Goal: Transaction & Acquisition: Purchase product/service

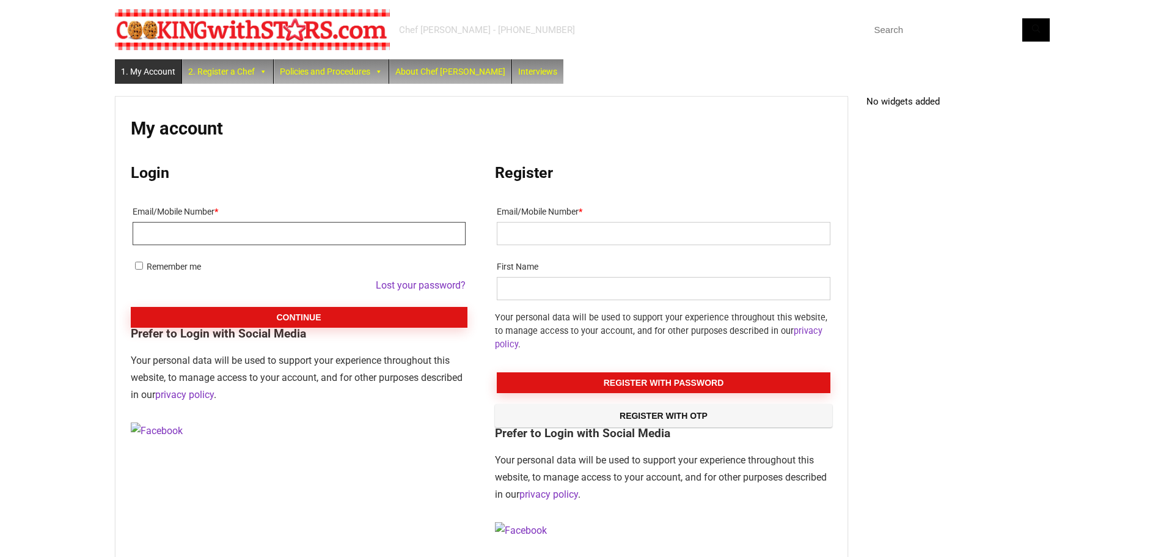
click at [194, 237] on input "Email/Mobile Number *" at bounding box center [299, 233] width 333 height 23
type input "Sunnyboy941@yahoo.com"
click at [131, 307] on button "Continue" at bounding box center [299, 317] width 337 height 21
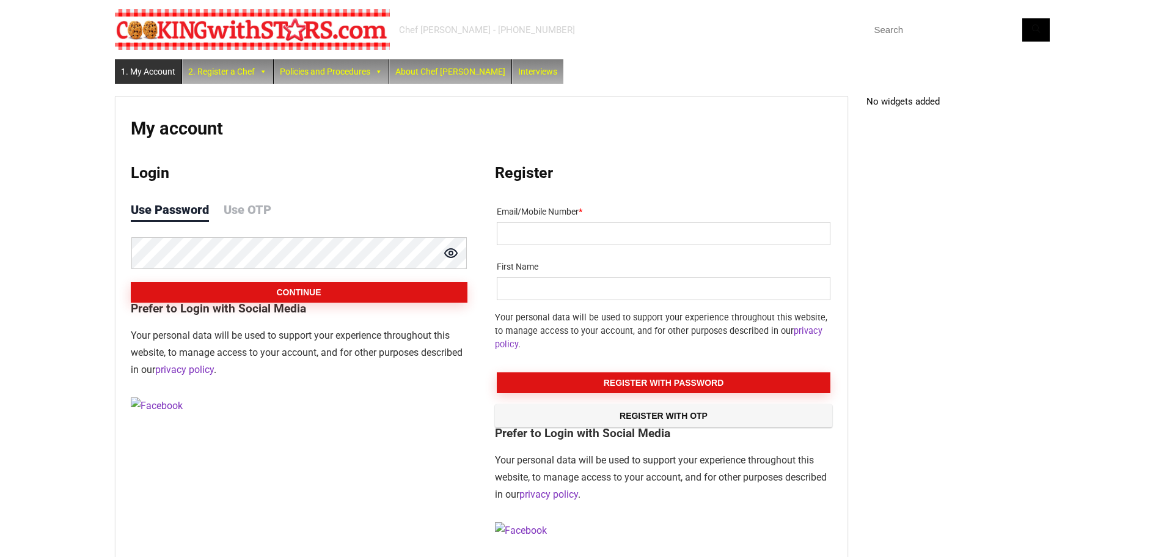
click at [131, 282] on button "Continue" at bounding box center [299, 292] width 337 height 21
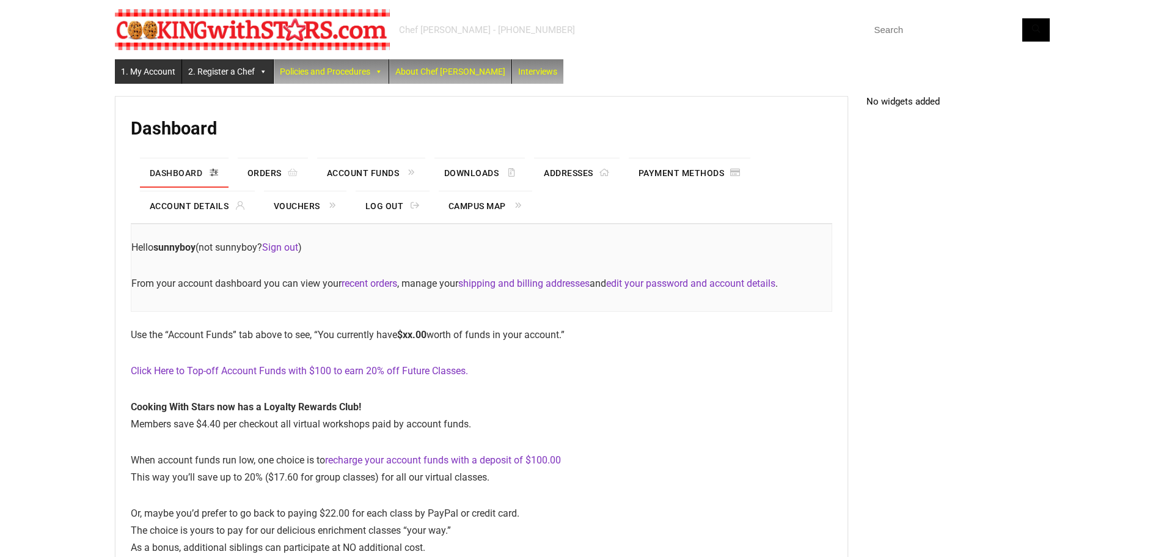
click at [215, 71] on link "2. Register a Chef" at bounding box center [227, 71] width 91 height 24
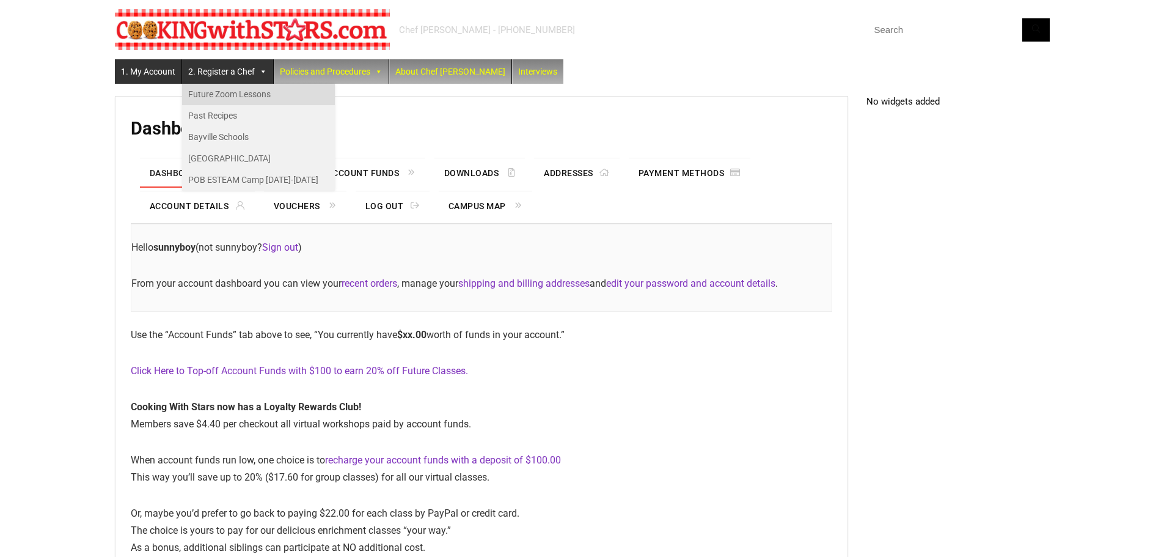
click at [215, 90] on link "Future Zoom Lessons" at bounding box center [258, 94] width 153 height 21
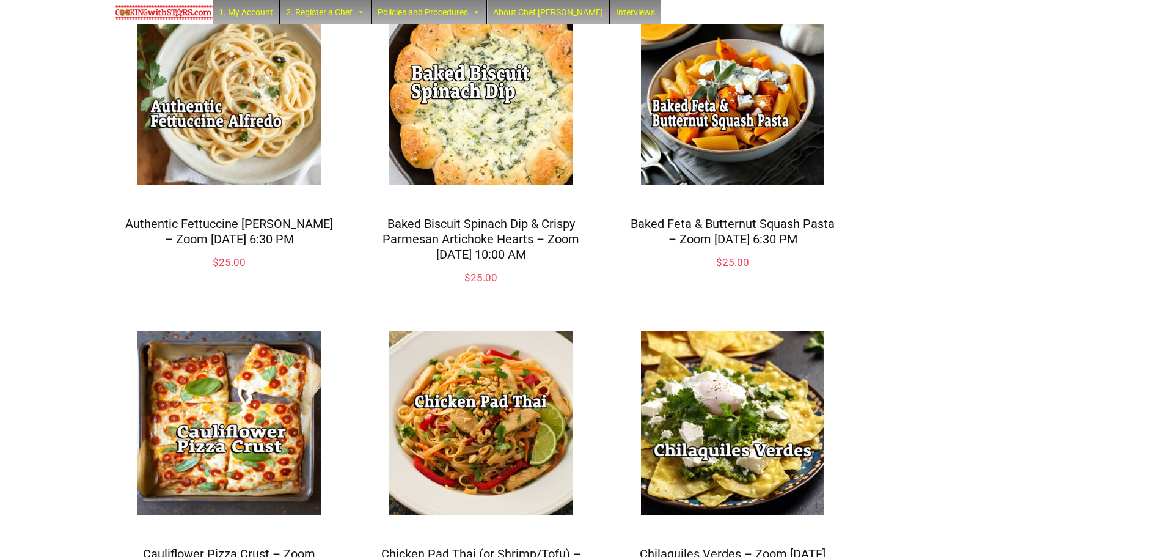
scroll to position [244, 0]
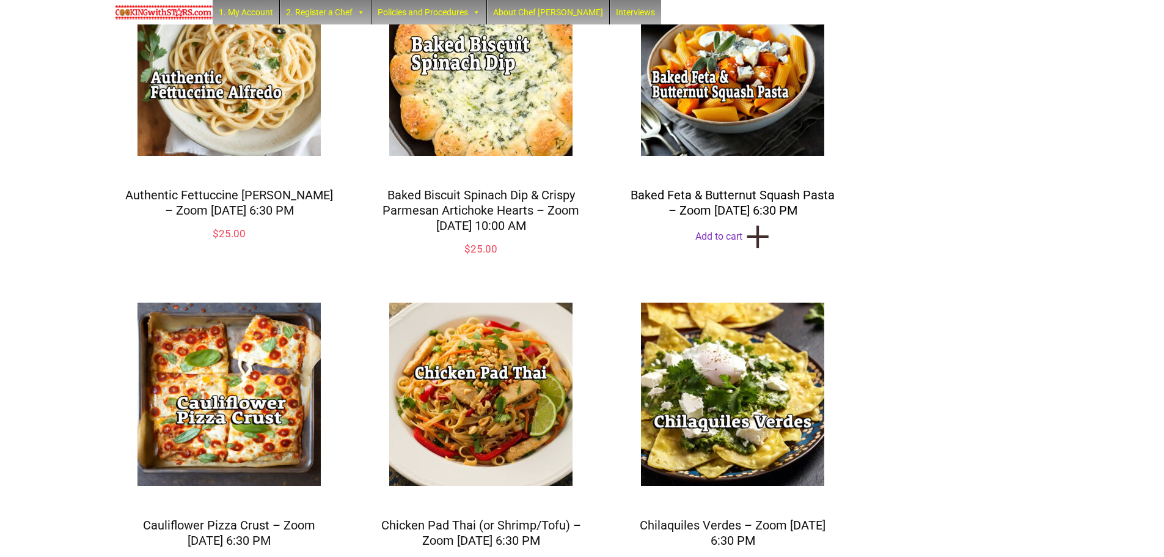
click at [728, 213] on link "Baked Feta & Butternut Squash Pasta – Zoom Monday Oct 13, 2025 @ 6:30 PM" at bounding box center [733, 203] width 204 height 30
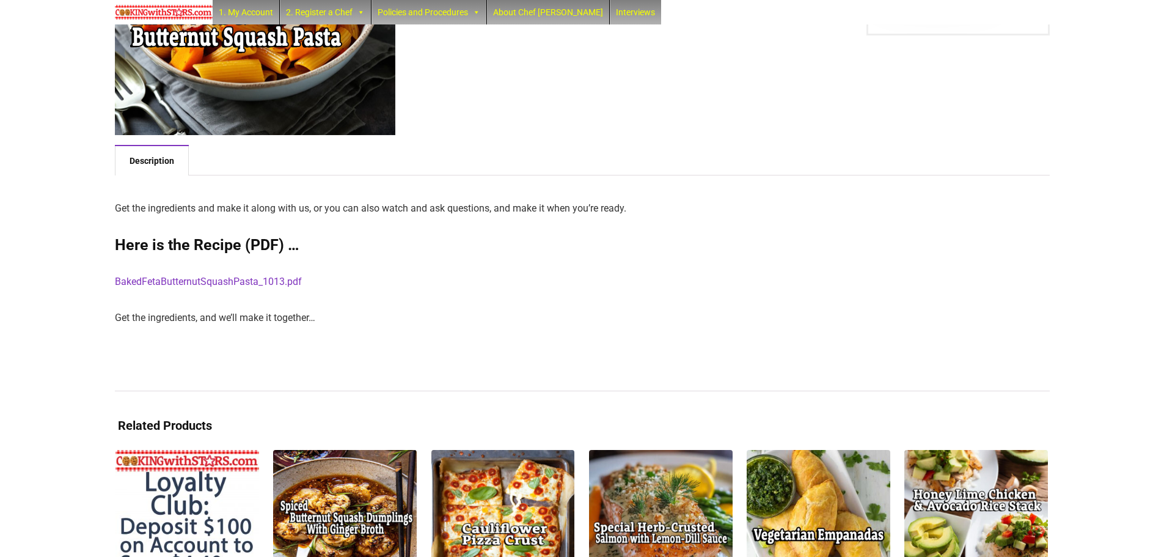
scroll to position [244, 0]
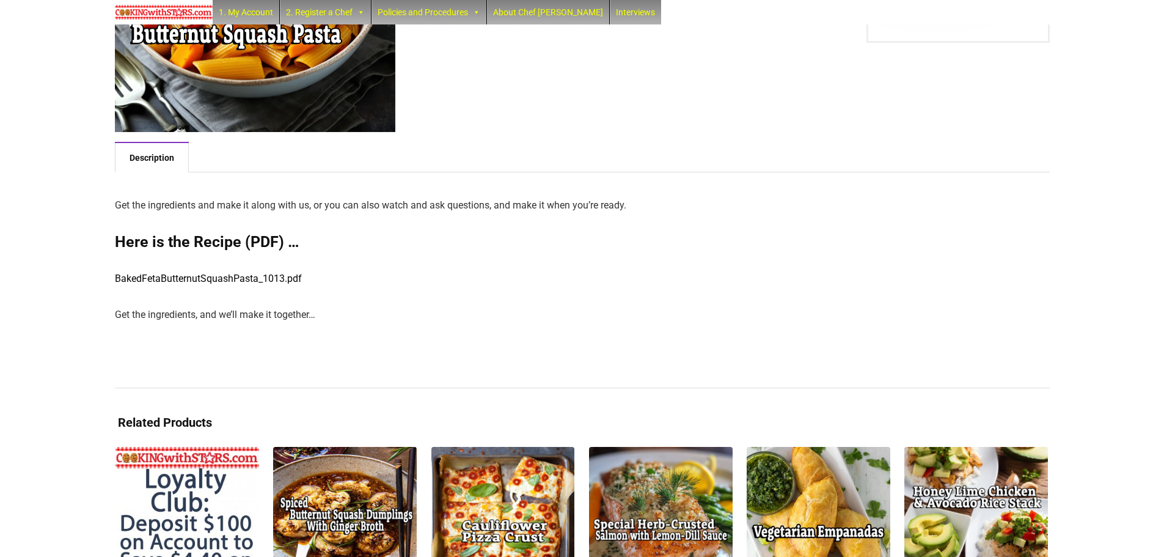
click at [229, 280] on link "BakedFetaButternutSquashPasta_1013.pdf" at bounding box center [208, 279] width 187 height 12
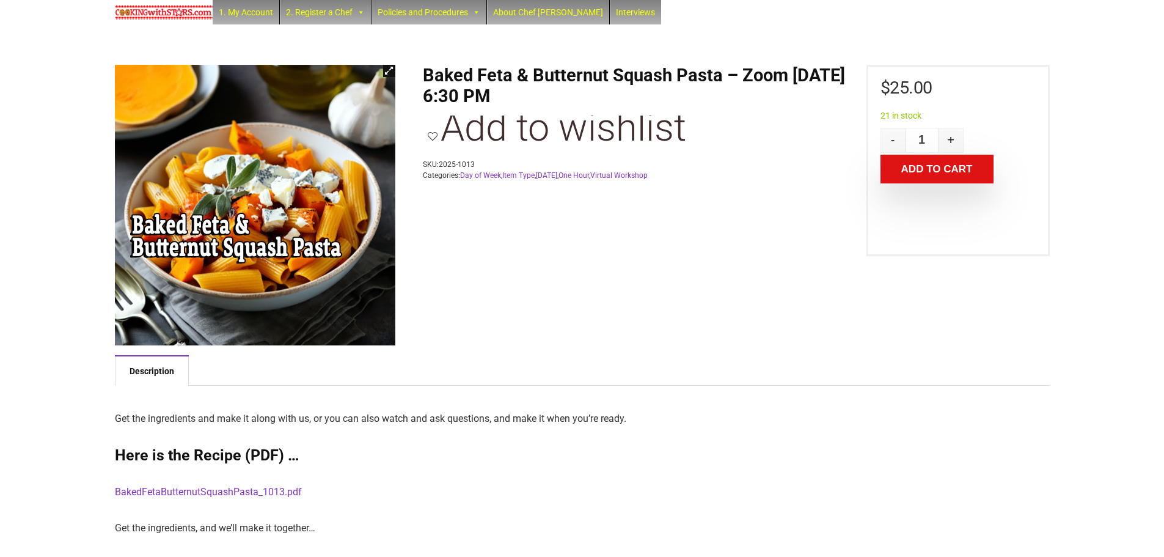
scroll to position [0, 0]
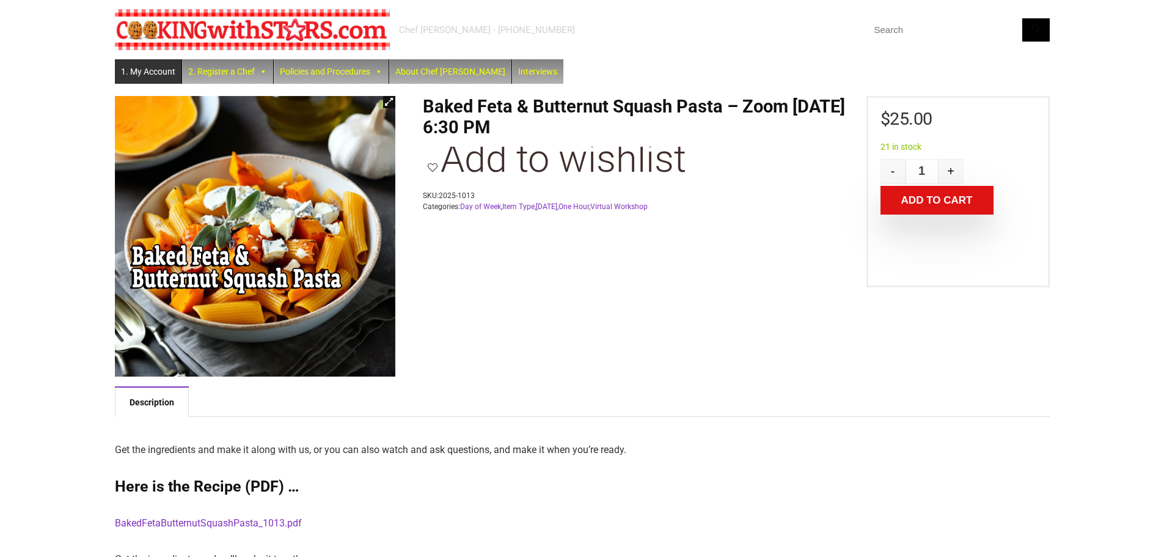
click at [167, 68] on link "1. My Account" at bounding box center [148, 71] width 67 height 24
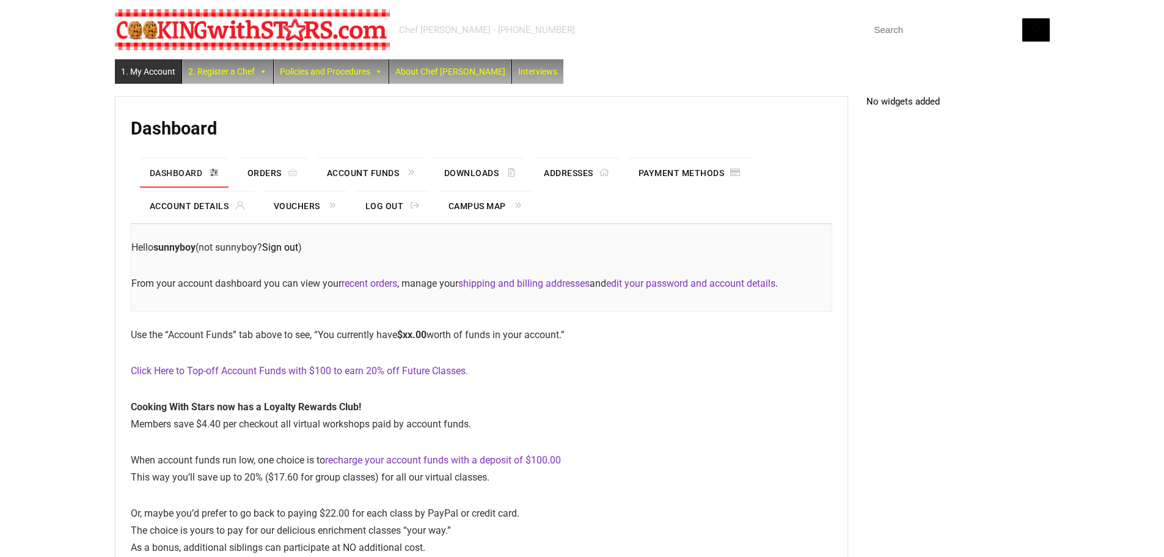
click at [283, 248] on link "Sign out" at bounding box center [280, 247] width 36 height 12
